Goal: Task Accomplishment & Management: Use online tool/utility

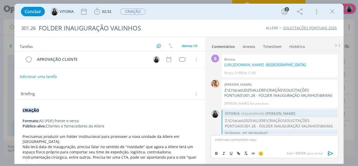
scroll to position [18, 0]
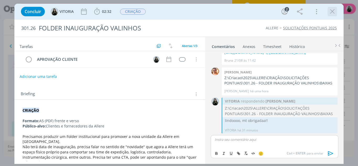
click at [335, 9] on icon "dialog" at bounding box center [332, 12] width 8 height 8
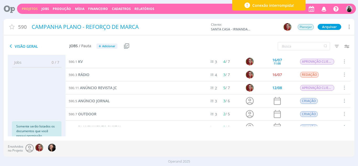
click at [329, 10] on div "Notificações [PERSON_NAME] comentou no Job 301.26 : Z:\Criacao\2025\ALLERE\CRIA…" at bounding box center [329, 8] width 45 height 9
click at [327, 9] on icon "button" at bounding box center [323, 8] width 9 height 9
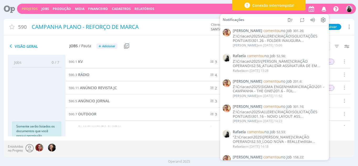
click at [155, 55] on div at bounding box center [207, 55] width 285 height 0
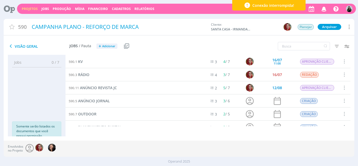
click at [26, 10] on link "Projetos" at bounding box center [30, 9] width 16 height 4
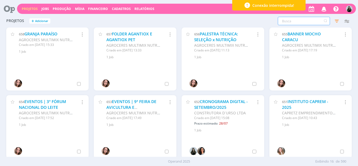
click at [290, 25] on input "text" at bounding box center [304, 21] width 52 height 8
type input "[PERSON_NAME]"
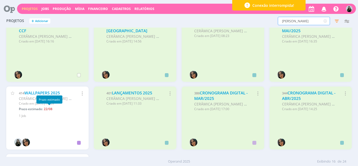
scroll to position [211, 0]
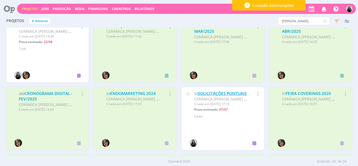
click at [211, 94] on link "SOLICITAÇÕES PONTUAIS" at bounding box center [222, 93] width 49 height 5
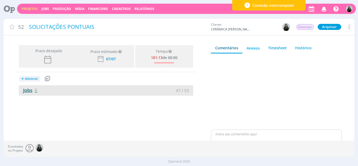
click at [24, 89] on link "Jobs 6" at bounding box center [28, 90] width 18 height 6
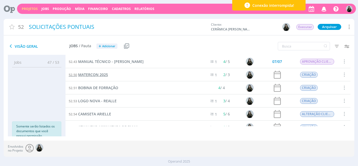
click at [89, 73] on span "MATERCON 2025" at bounding box center [93, 74] width 30 height 5
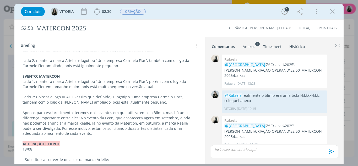
scroll to position [92, 0]
drag, startPoint x: 109, startPoint y: 97, endPoint x: 74, endPoint y: 96, distance: 35.4
click at [74, 96] on p "Lado 2: Colocar a logo REALLE (assim que definido) + logotipo "Uma empresa Carm…" at bounding box center [110, 99] width 175 height 10
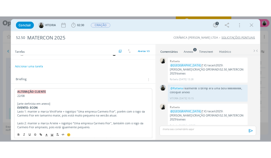
scroll to position [0, 0]
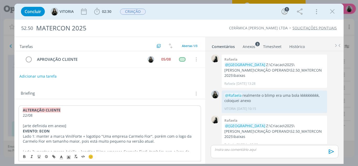
click at [42, 76] on button "Adicionar uma tarefa" at bounding box center [37, 76] width 37 height 9
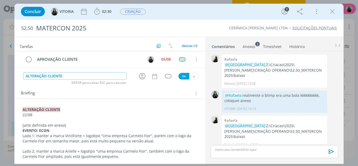
click at [141, 74] on icon "dialog" at bounding box center [142, 76] width 7 height 7
type input "ALTERAÇÃO CLIENTE"
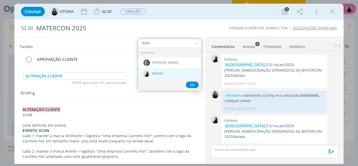
type input "RAFA"
click at [157, 71] on div "Rafaela" at bounding box center [169, 73] width 63 height 11
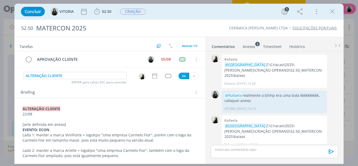
click at [153, 80] on div "Tarefas Usar Job de template Criar template a partir deste job Visualizar Templ…" at bounding box center [109, 99] width 191 height 124
click at [152, 79] on icon "dialog" at bounding box center [154, 75] width 7 height 7
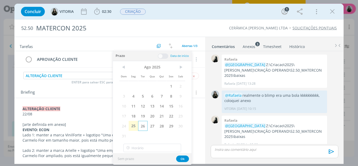
click at [141, 128] on span "26" at bounding box center [142, 126] width 9 height 10
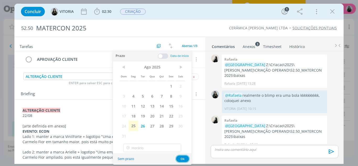
click at [188, 160] on button "Ok" at bounding box center [182, 158] width 13 height 7
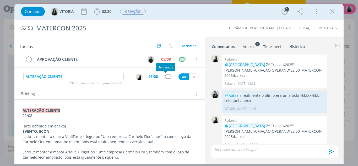
click at [169, 76] on div "dialog" at bounding box center [168, 76] width 7 height 4
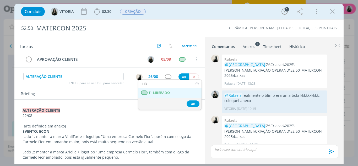
type input "LIB"
click at [167, 94] on span "T - LIBERADO" at bounding box center [158, 93] width 21 height 4
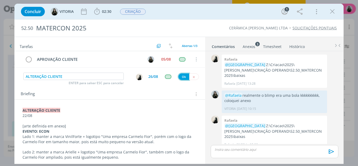
click at [184, 77] on button "Ok" at bounding box center [183, 76] width 11 height 7
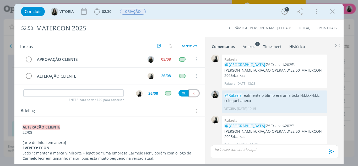
click at [192, 92] on icon "dialog" at bounding box center [193, 93] width 3 height 3
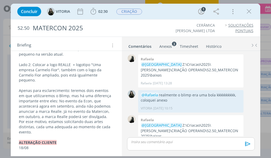
scroll to position [183, 0]
